Goal: Information Seeking & Learning: Learn about a topic

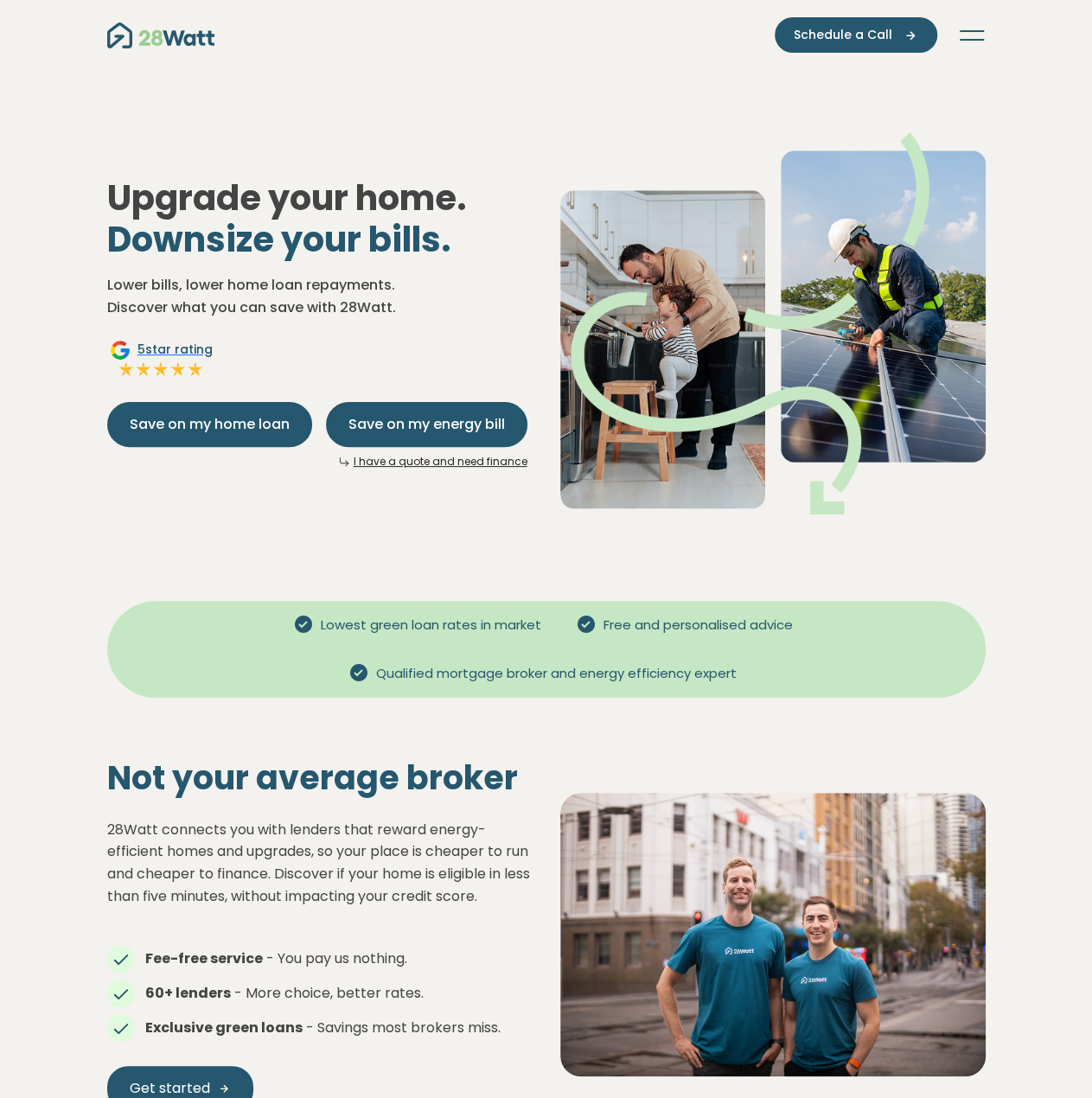
click at [951, 28] on nav "Green home loans Get started Learn more Use case Products Green personal loans …" at bounding box center [546, 34] width 878 height 35
click at [973, 47] on nav "Green home loans Get started Learn more Use case Products Green personal loans …" at bounding box center [546, 34] width 878 height 35
click at [971, 37] on button "Toggle navigation" at bounding box center [970, 35] width 28 height 17
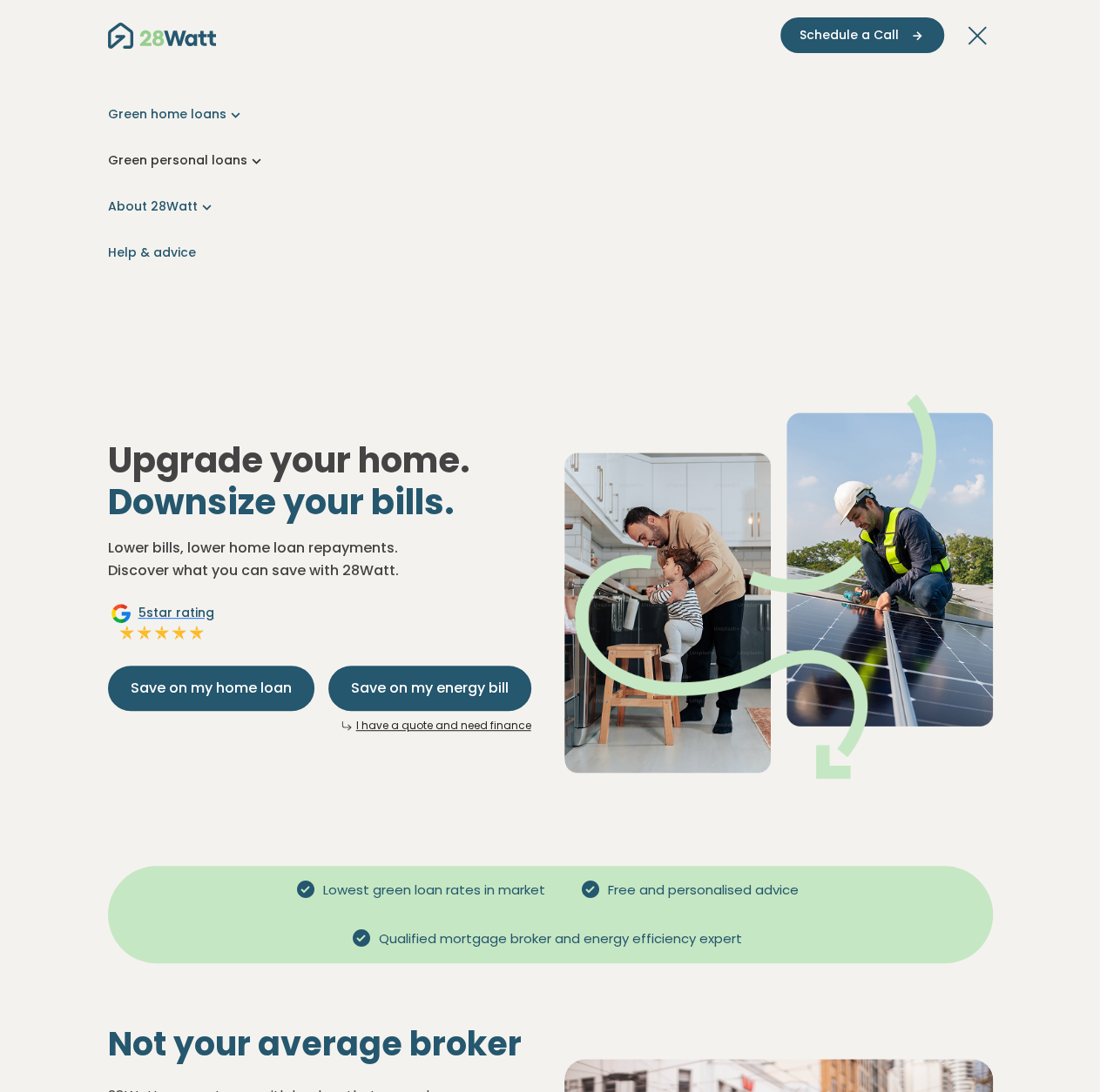
click at [227, 158] on link "Green personal loans" at bounding box center [550, 160] width 885 height 18
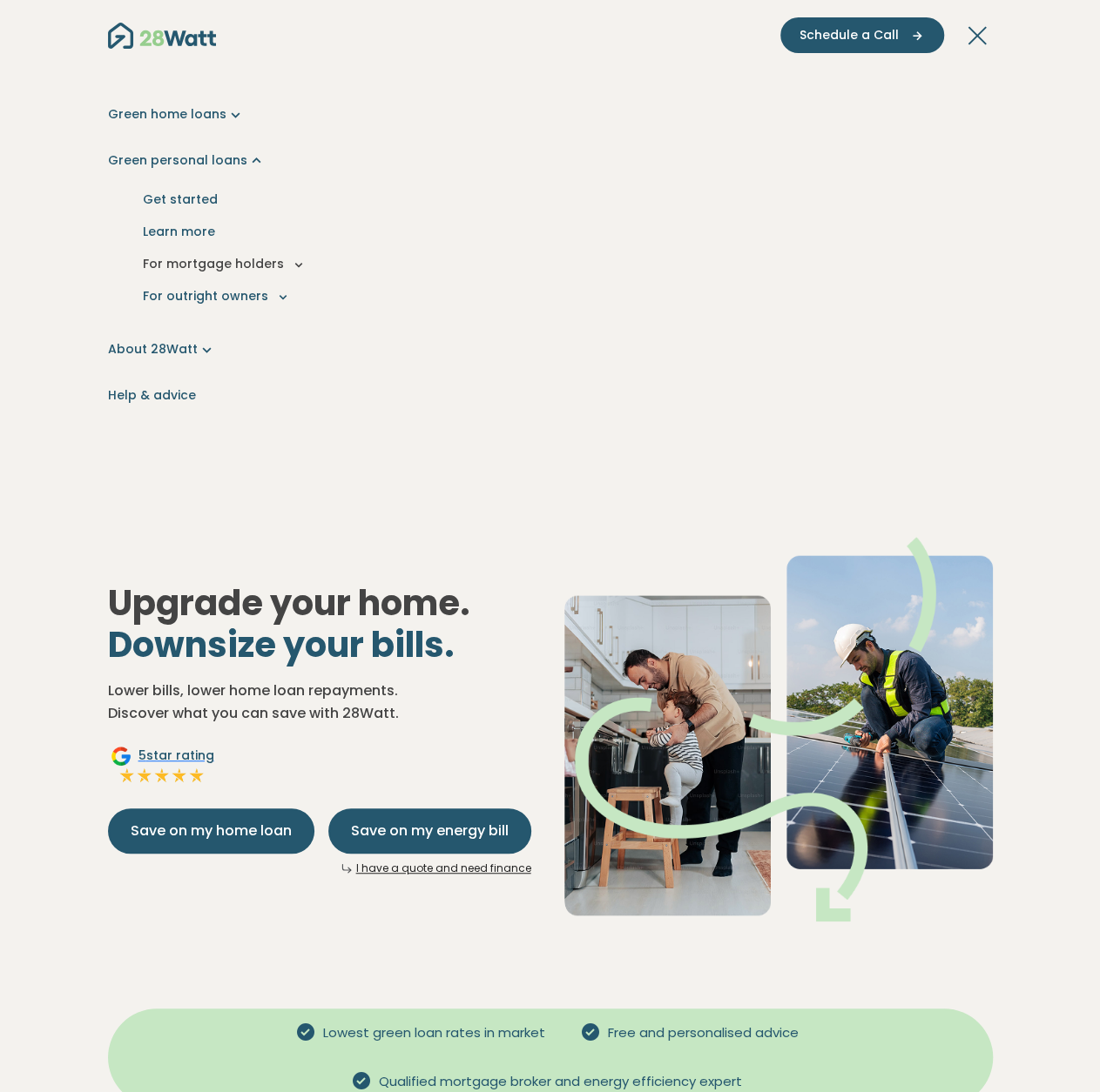
click at [291, 267] on icon "Main navigation" at bounding box center [298, 264] width 15 height 15
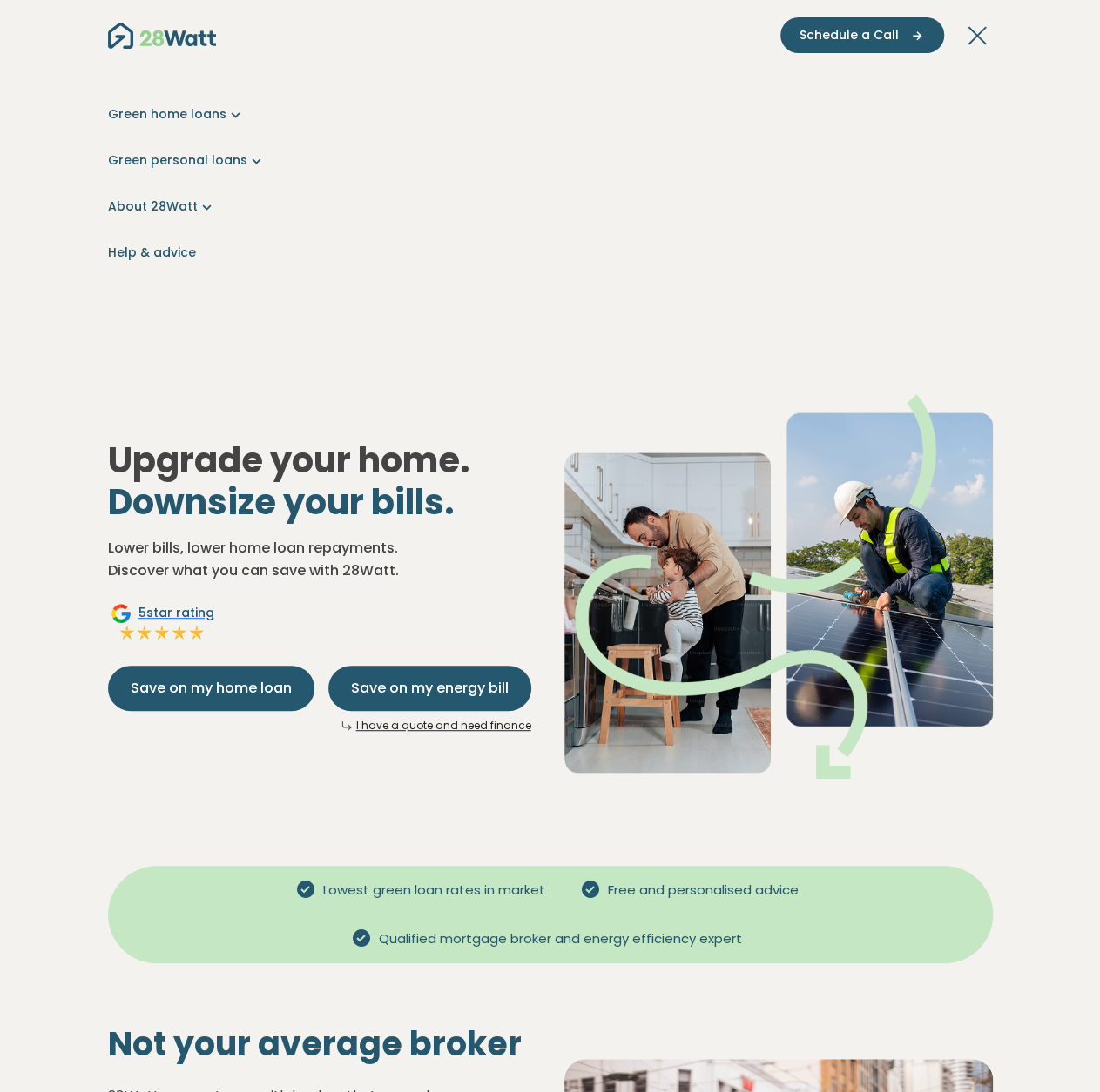
click at [160, 215] on link "About 28Watt" at bounding box center [550, 207] width 885 height 18
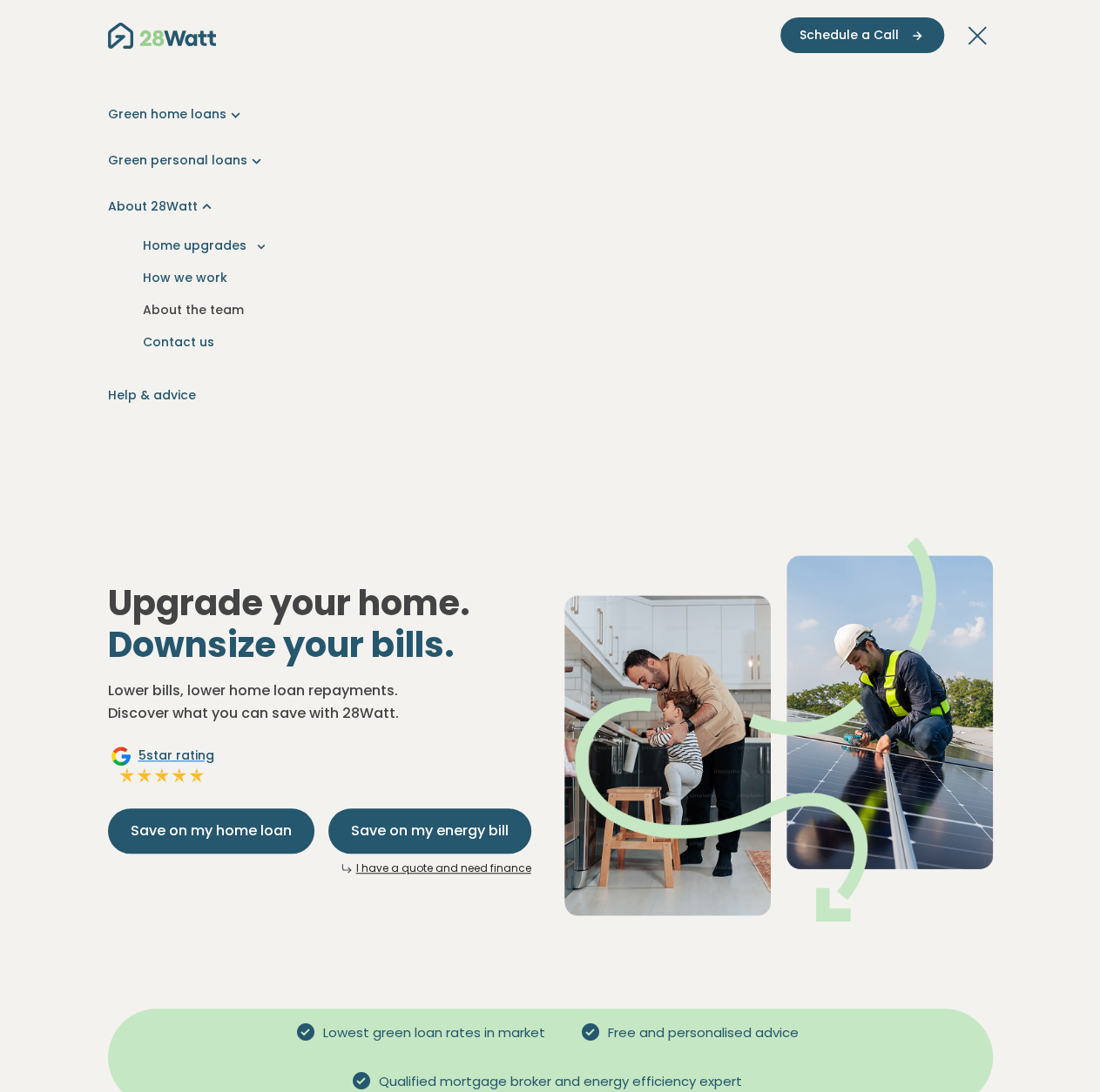
click at [191, 318] on link "About the team" at bounding box center [550, 311] width 857 height 33
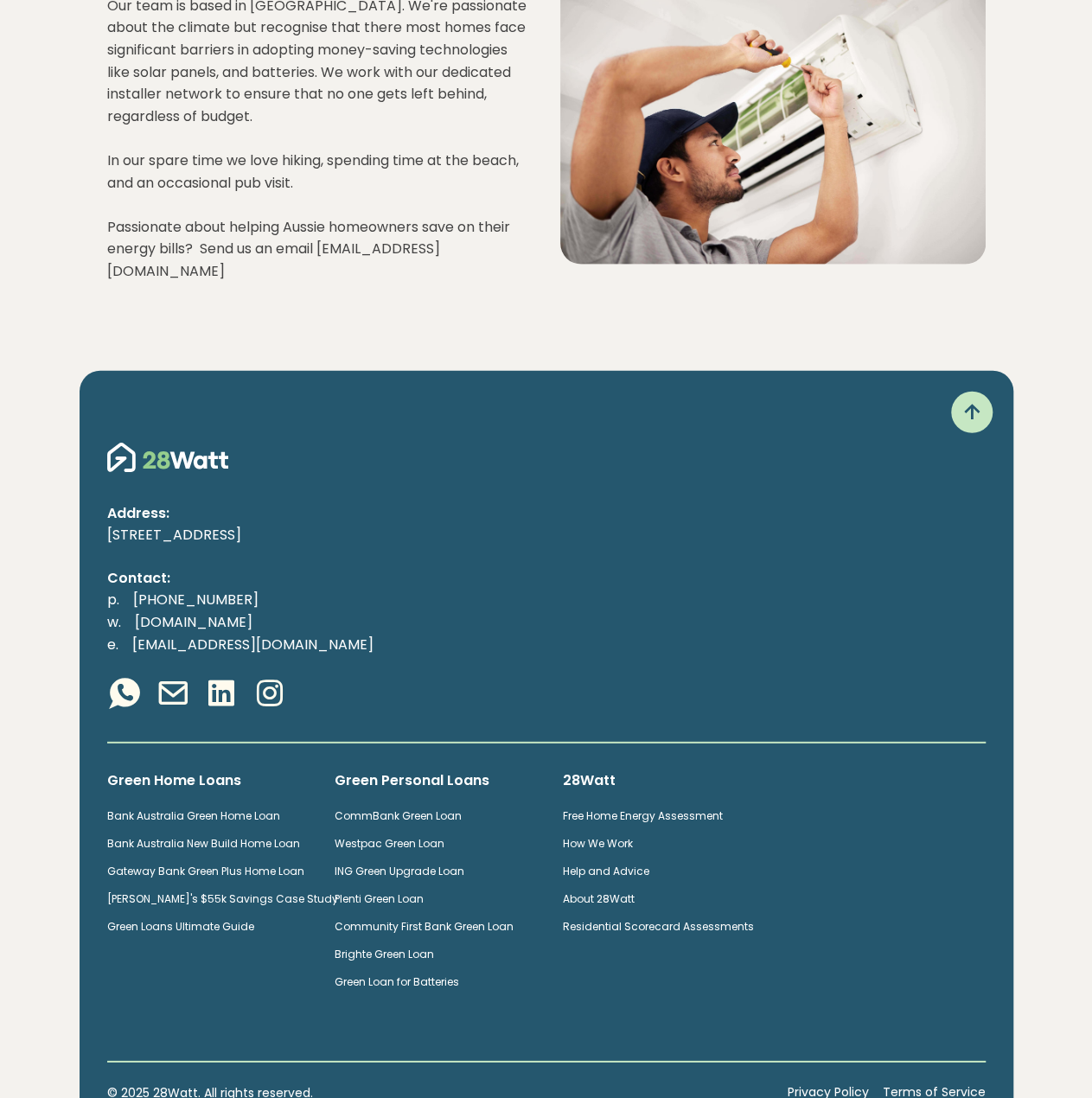
scroll to position [2009, 0]
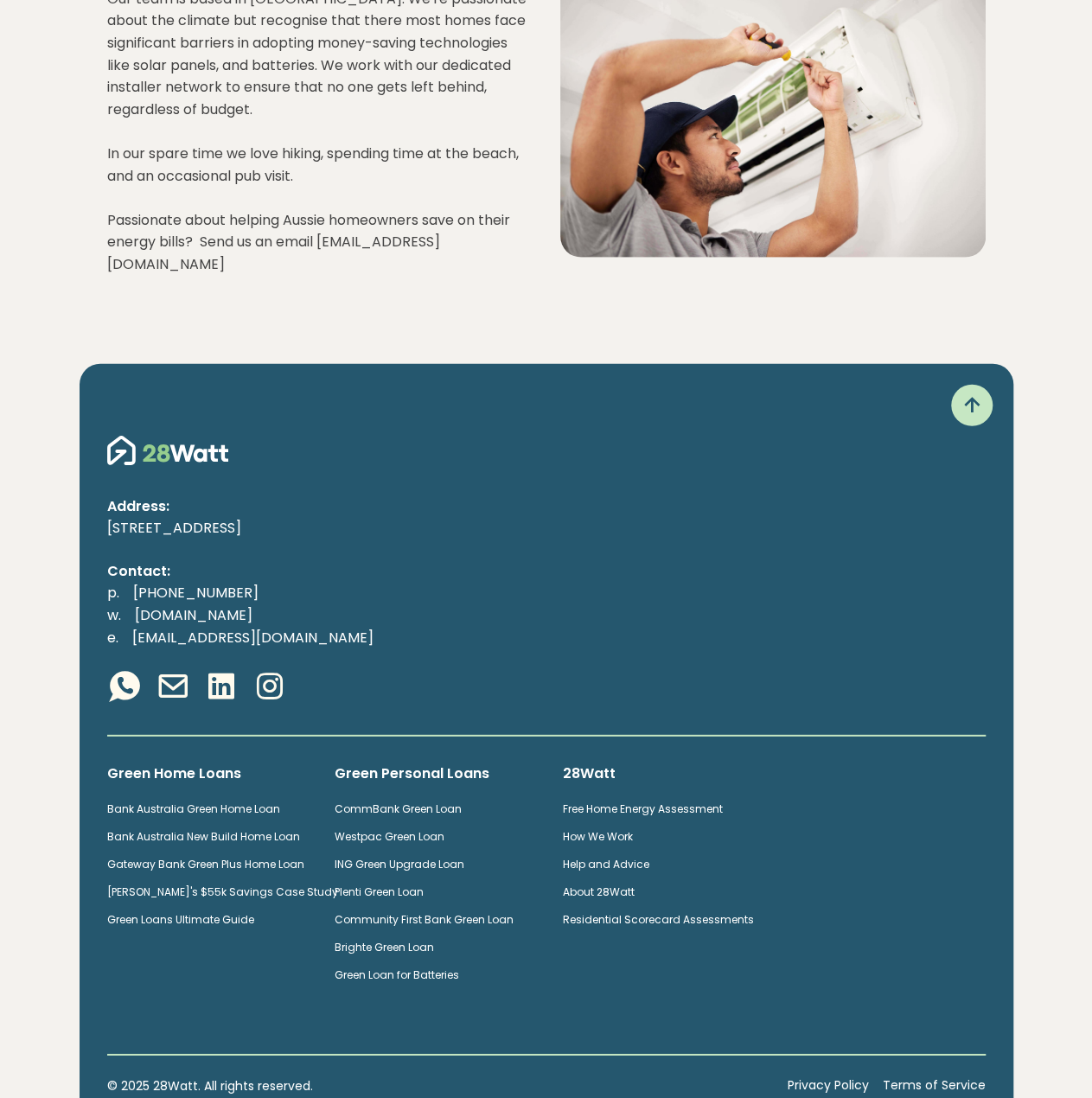
click at [360, 939] on link "Brighte Green Loan" at bounding box center [384, 946] width 100 height 14
